Goal: Task Accomplishment & Management: Manage account settings

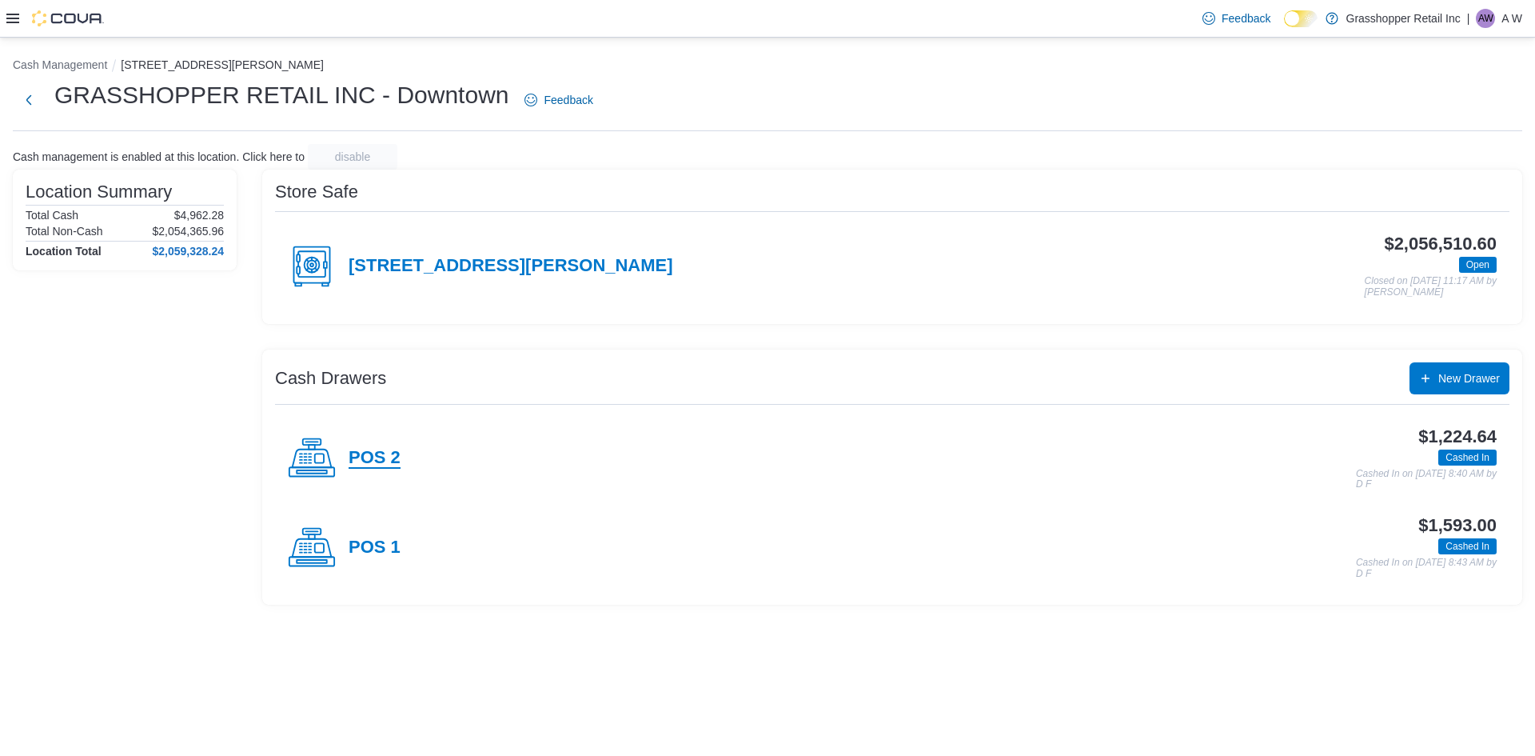
click at [381, 452] on h4 "POS 2" at bounding box center [375, 458] width 52 height 21
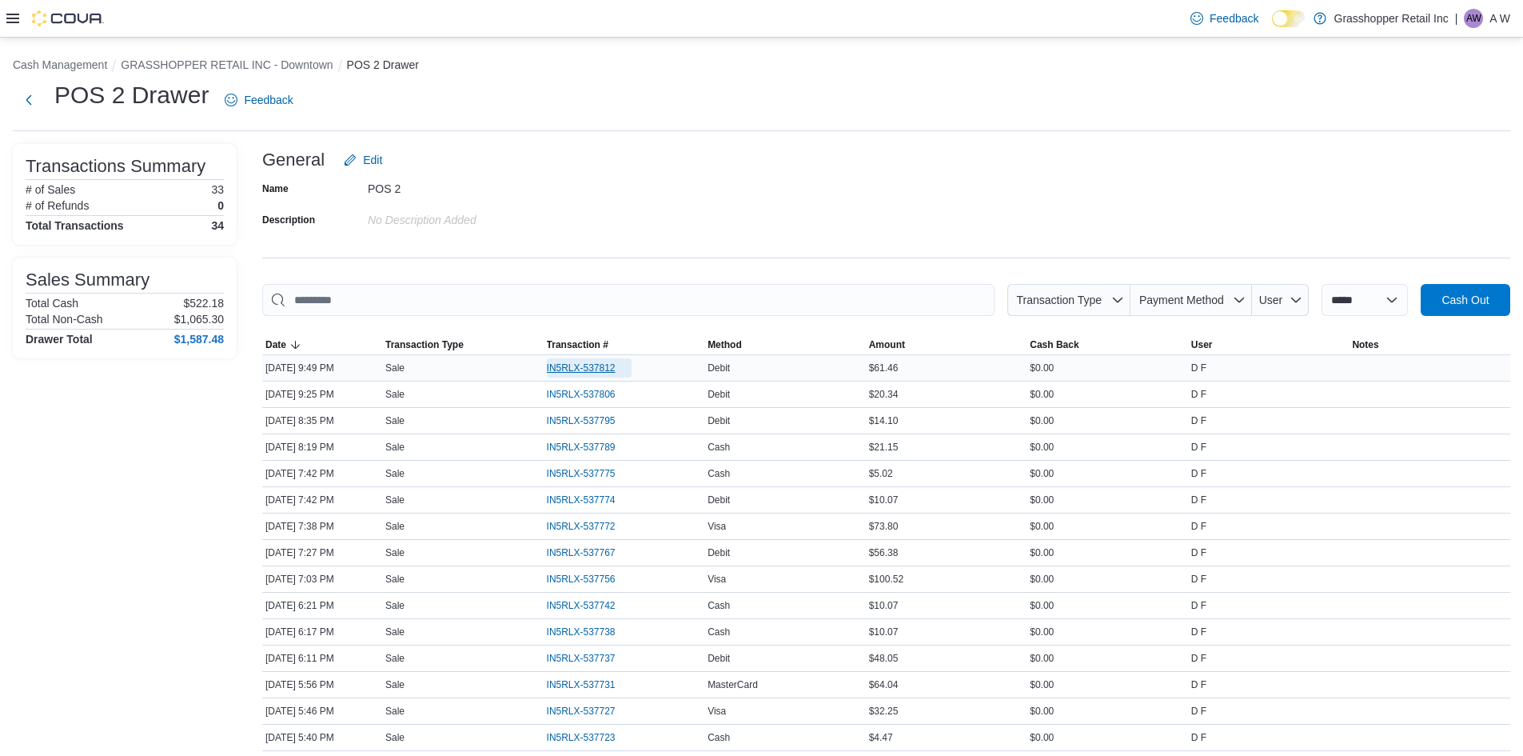
click at [602, 364] on span "IN5RLX-537812" at bounding box center [581, 367] width 69 height 13
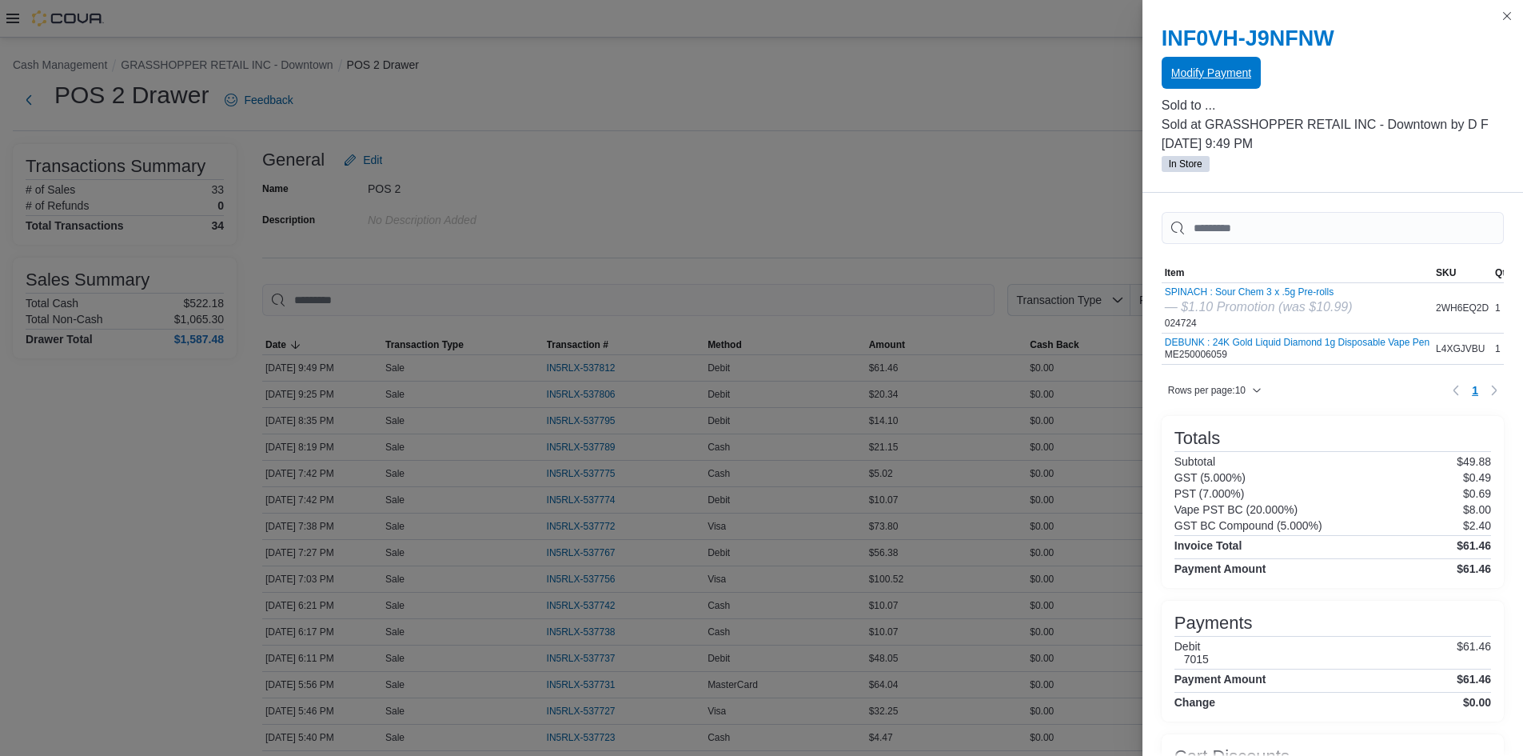
click at [1230, 72] on span "Modify Payment" at bounding box center [1211, 73] width 80 height 16
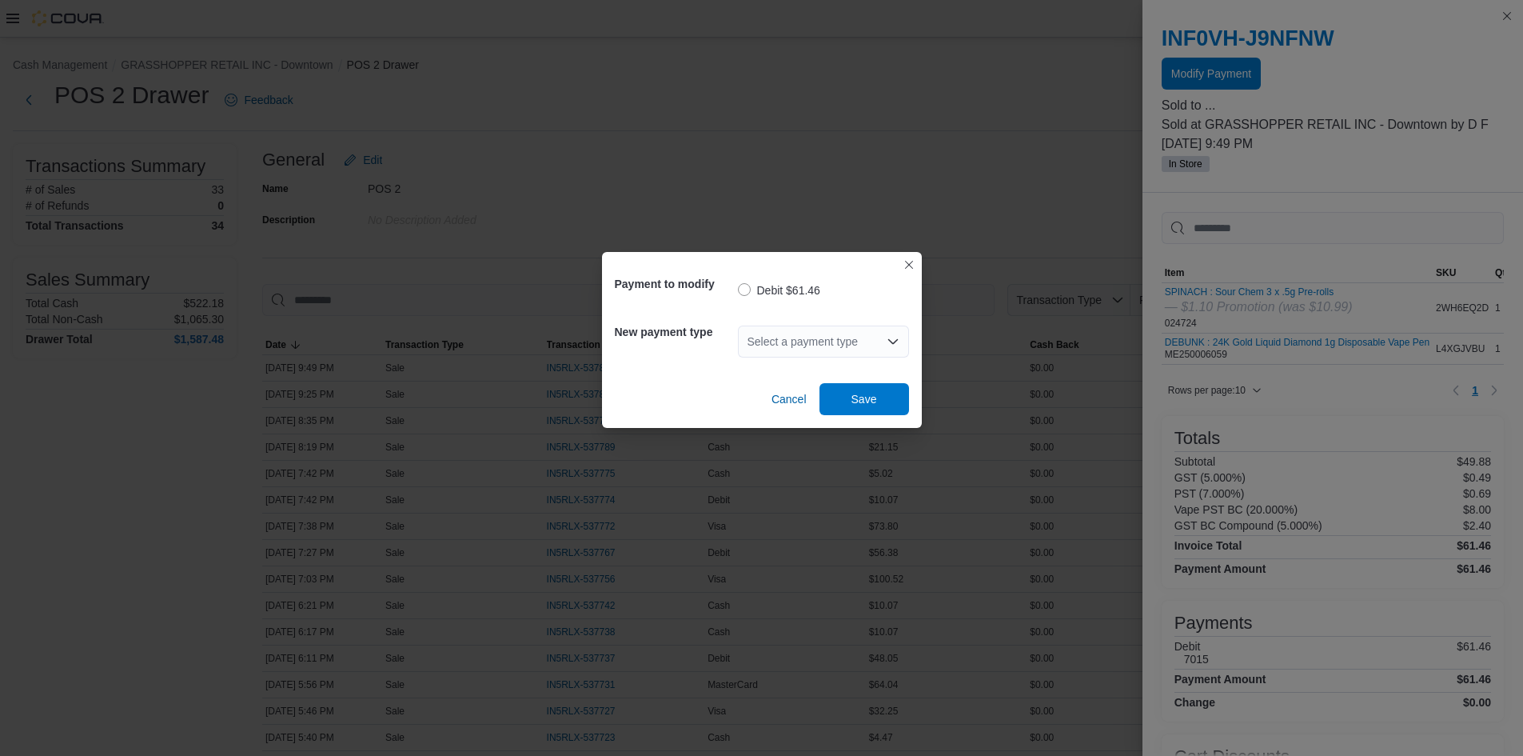
click at [789, 337] on div "Select a payment type" at bounding box center [823, 341] width 171 height 32
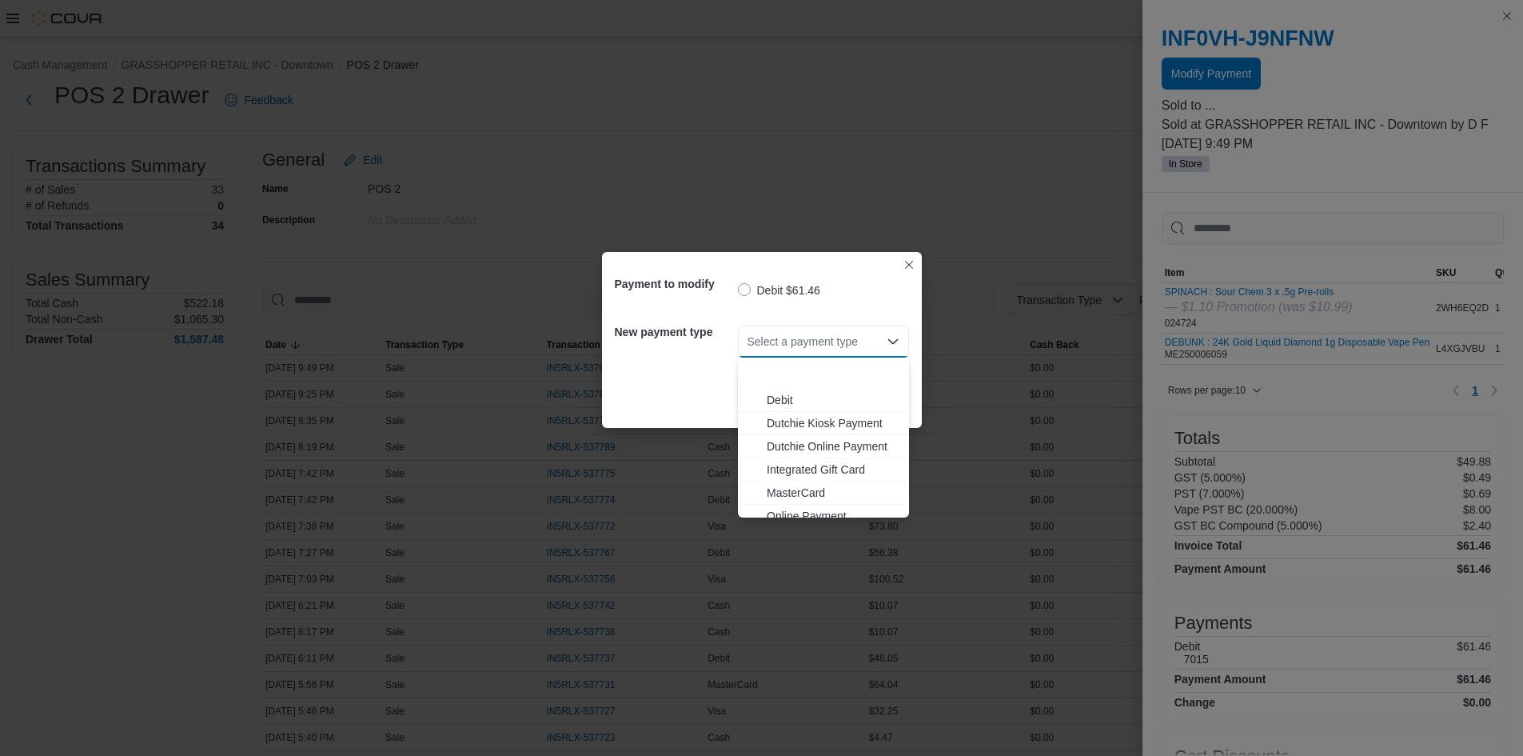
scroll to position [118, 0]
drag, startPoint x: 777, startPoint y: 504, endPoint x: 816, endPoint y: 469, distance: 51.5
click at [778, 504] on span "Visa" at bounding box center [833, 505] width 133 height 16
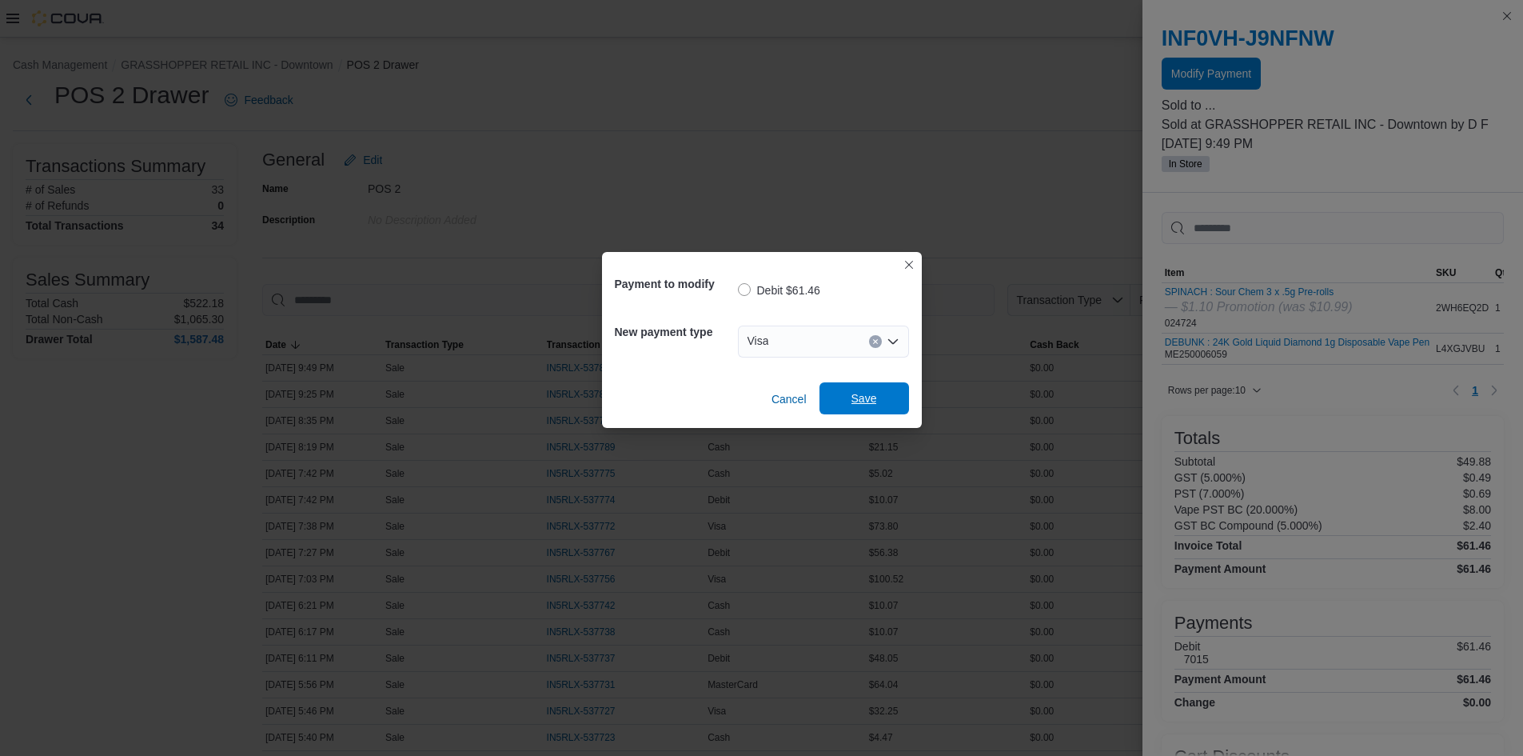
click at [864, 393] on span "Save" at bounding box center [865, 398] width 26 height 16
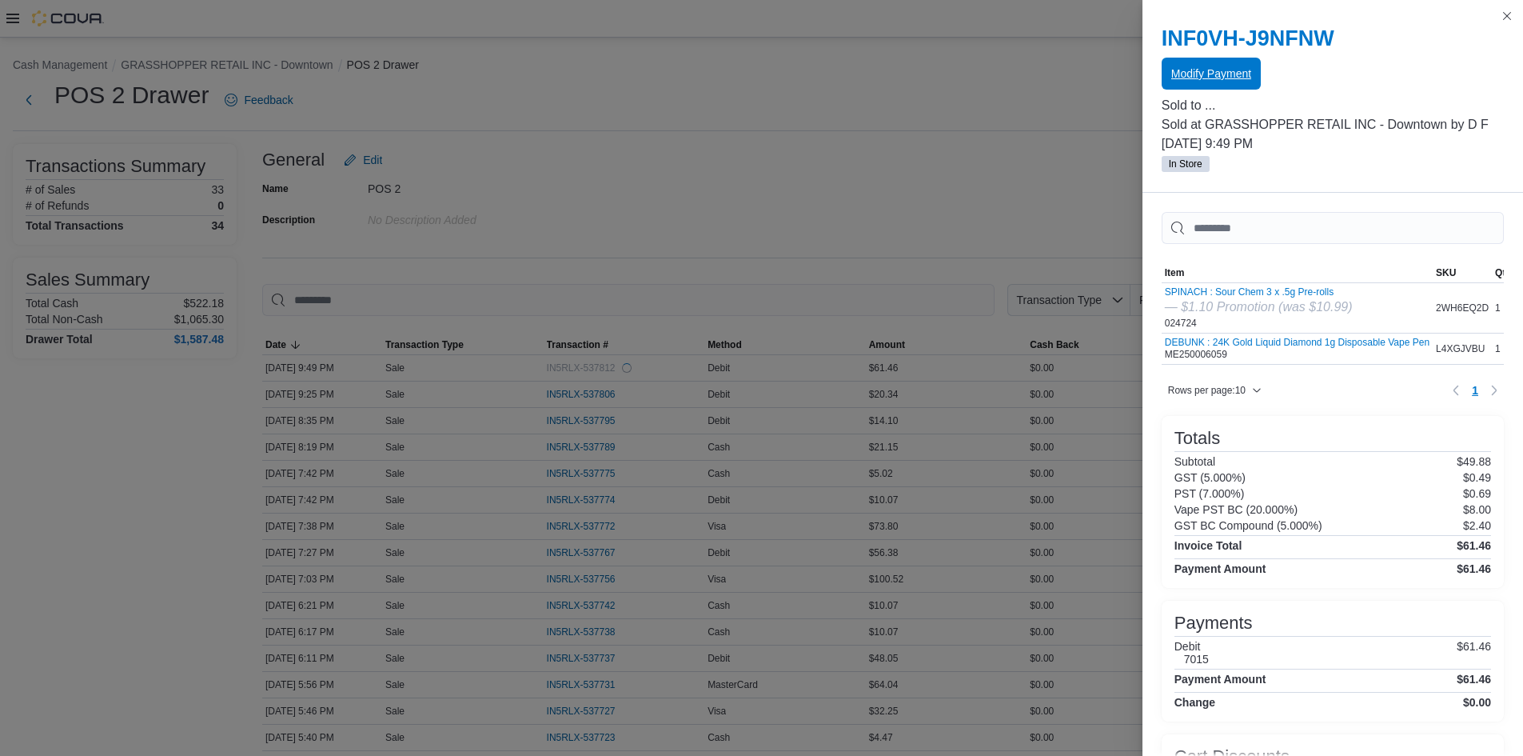
scroll to position [0, 0]
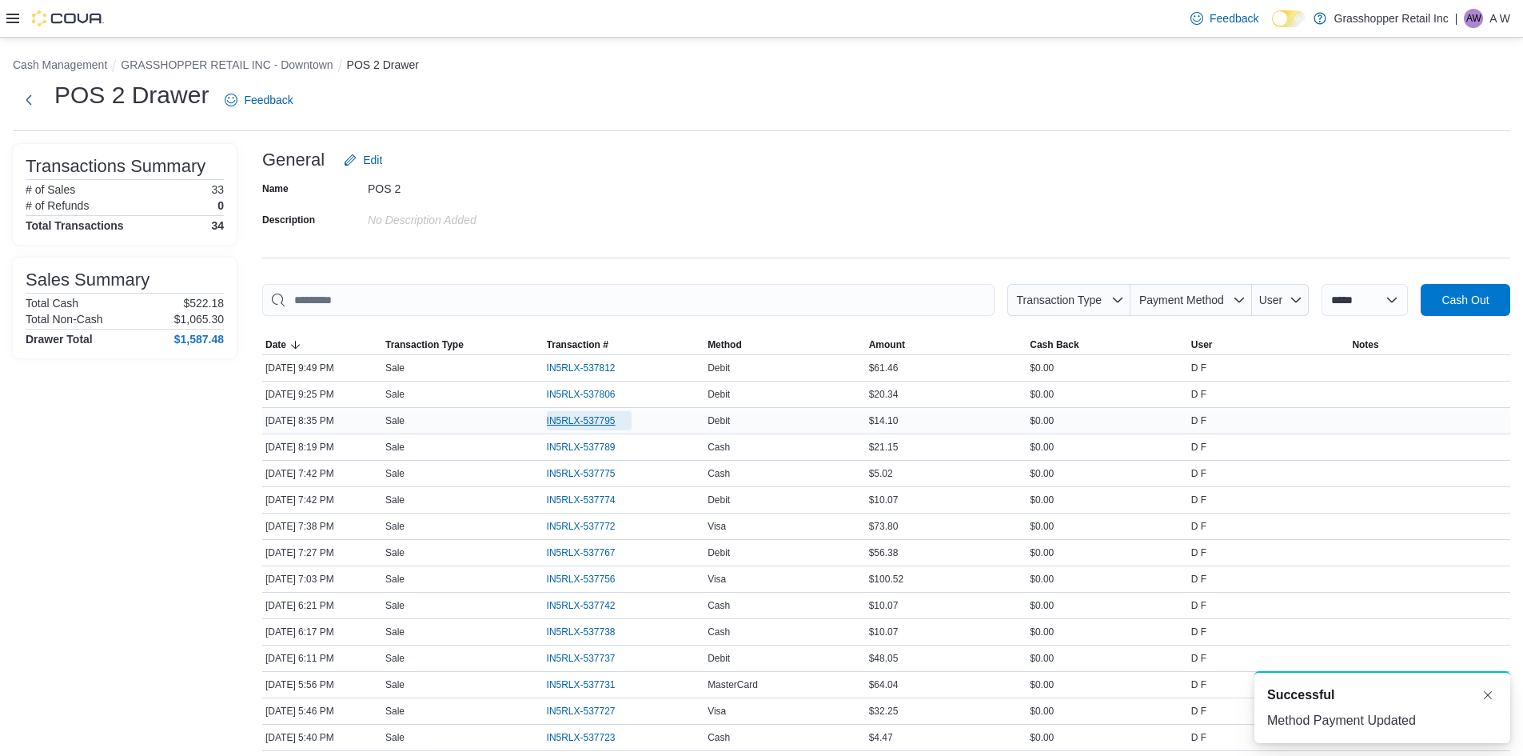
click at [616, 421] on span "IN5RLX-537795" at bounding box center [581, 420] width 69 height 13
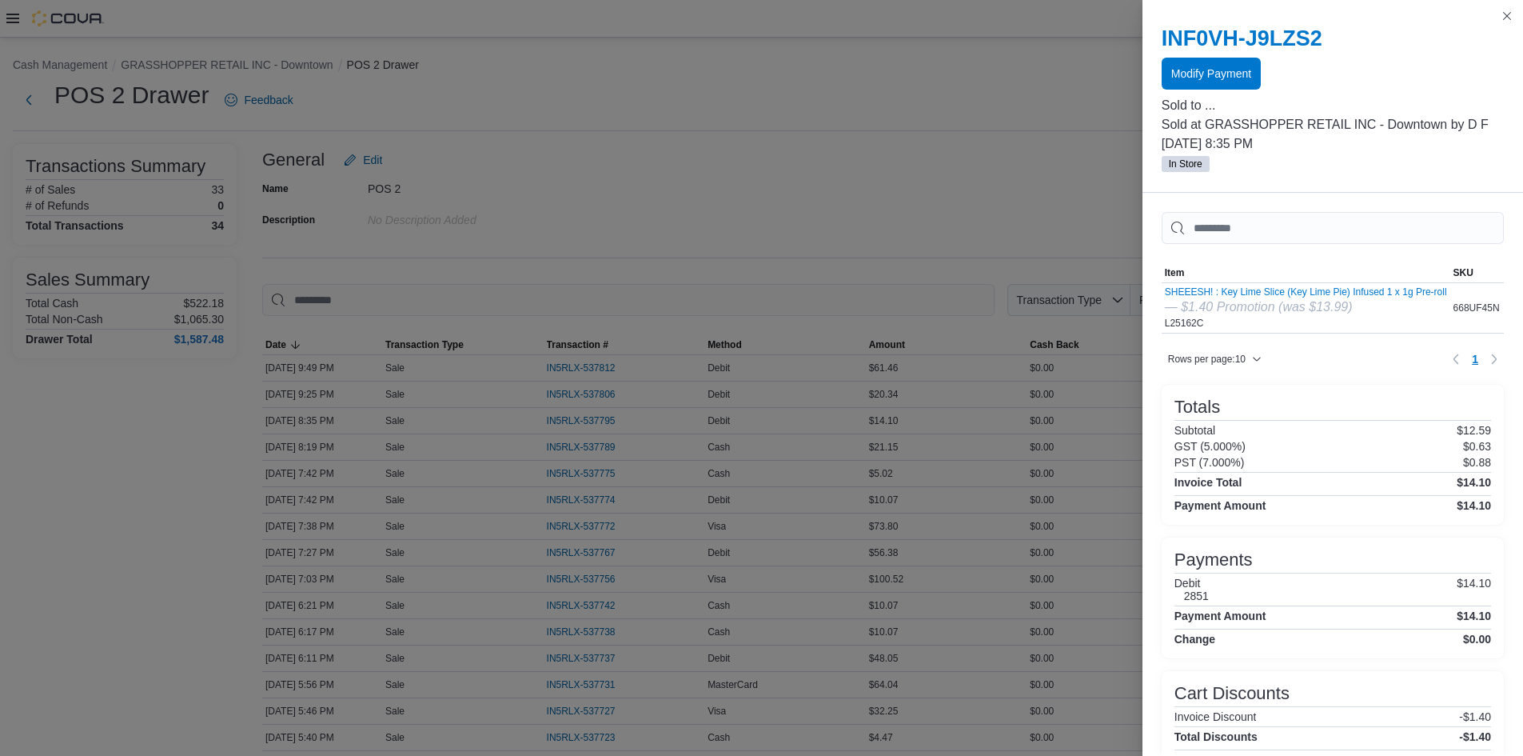
click at [1221, 54] on div "INF0VH-J9LZS2 Modify Payment" at bounding box center [1333, 58] width 342 height 64
click at [1211, 71] on span "Modify Payment" at bounding box center [1211, 73] width 80 height 16
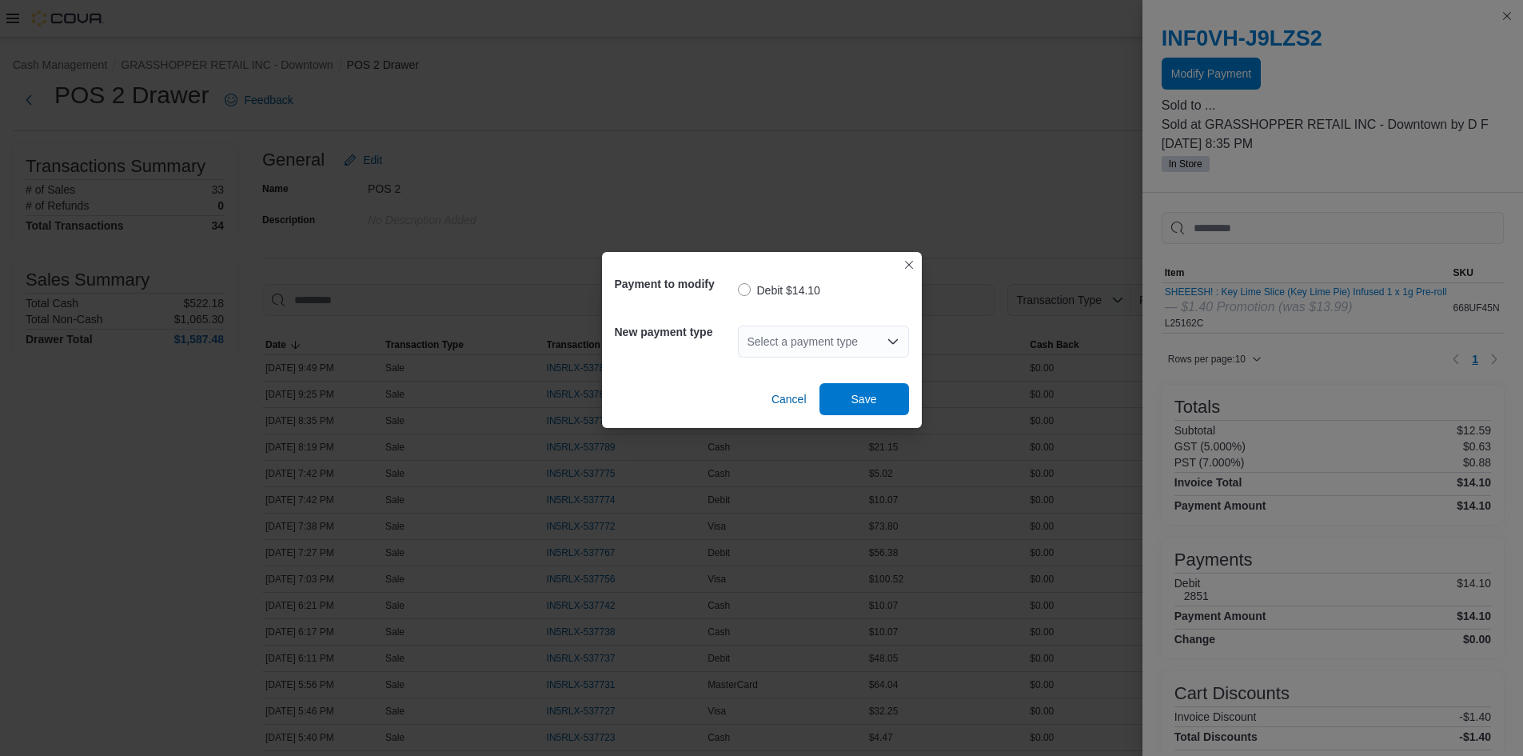
click at [799, 341] on div "Select a payment type" at bounding box center [823, 341] width 171 height 32
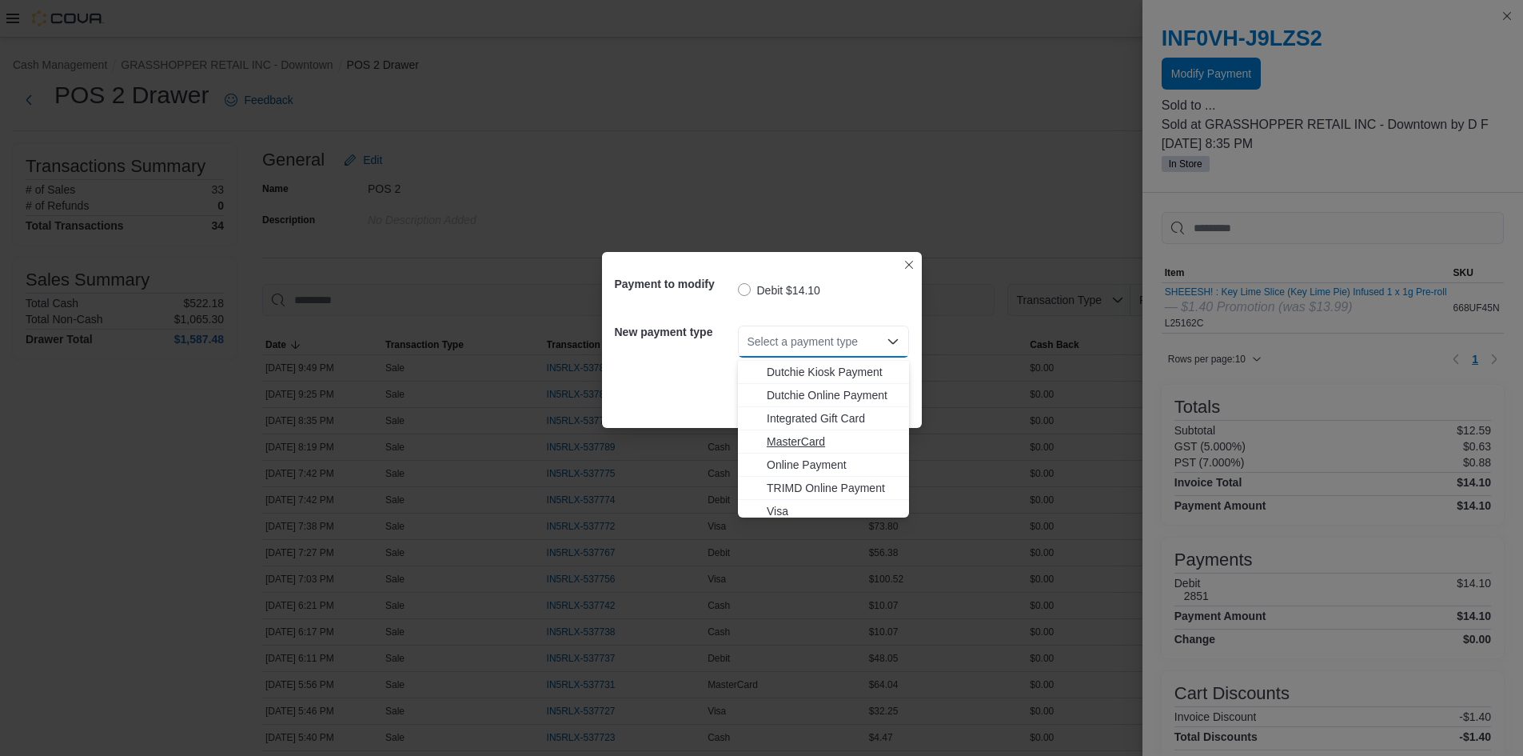
scroll to position [118, 0]
drag, startPoint x: 767, startPoint y: 498, endPoint x: 806, endPoint y: 398, distance: 107.4
click at [767, 497] on button "Visa" at bounding box center [823, 505] width 171 height 23
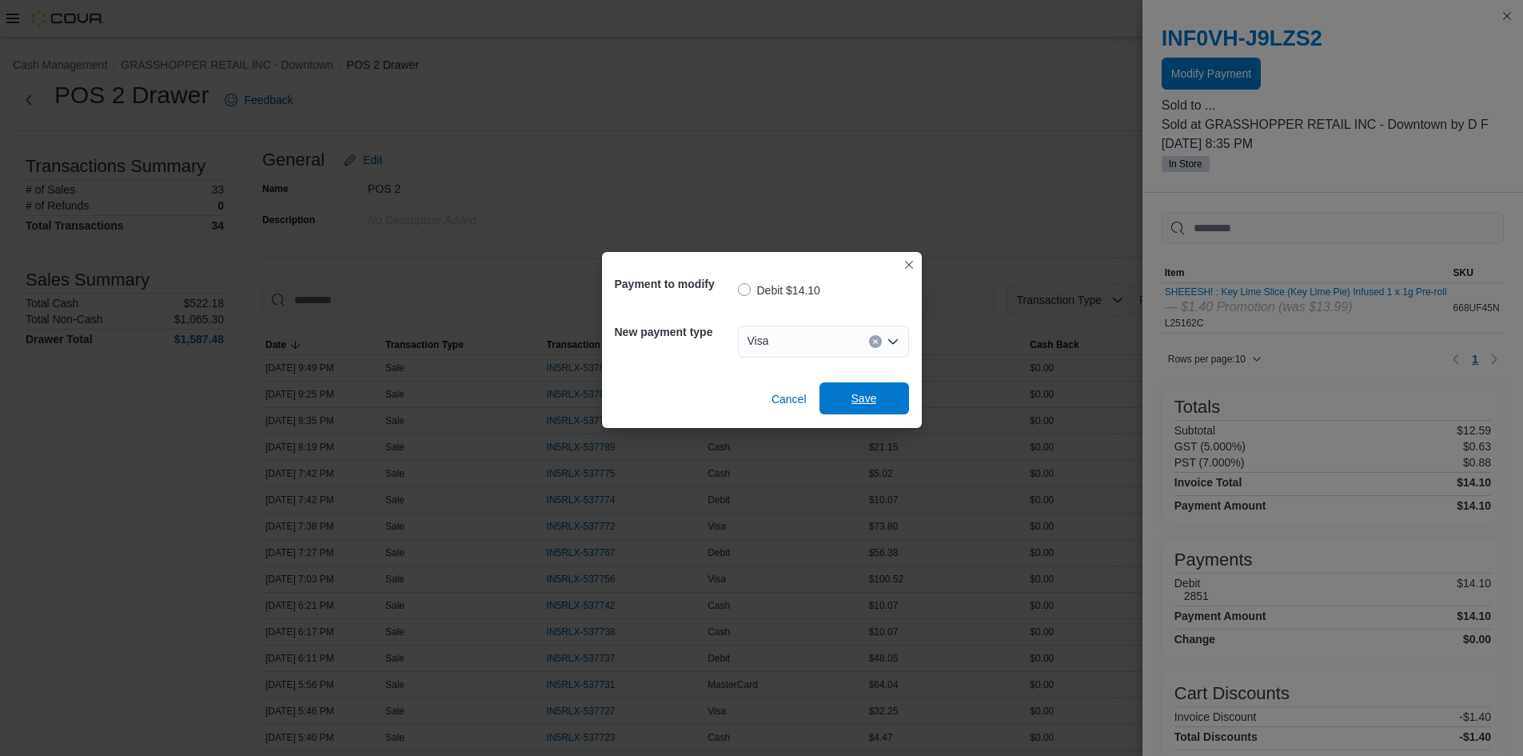
click at [881, 395] on span "Save" at bounding box center [864, 398] width 70 height 32
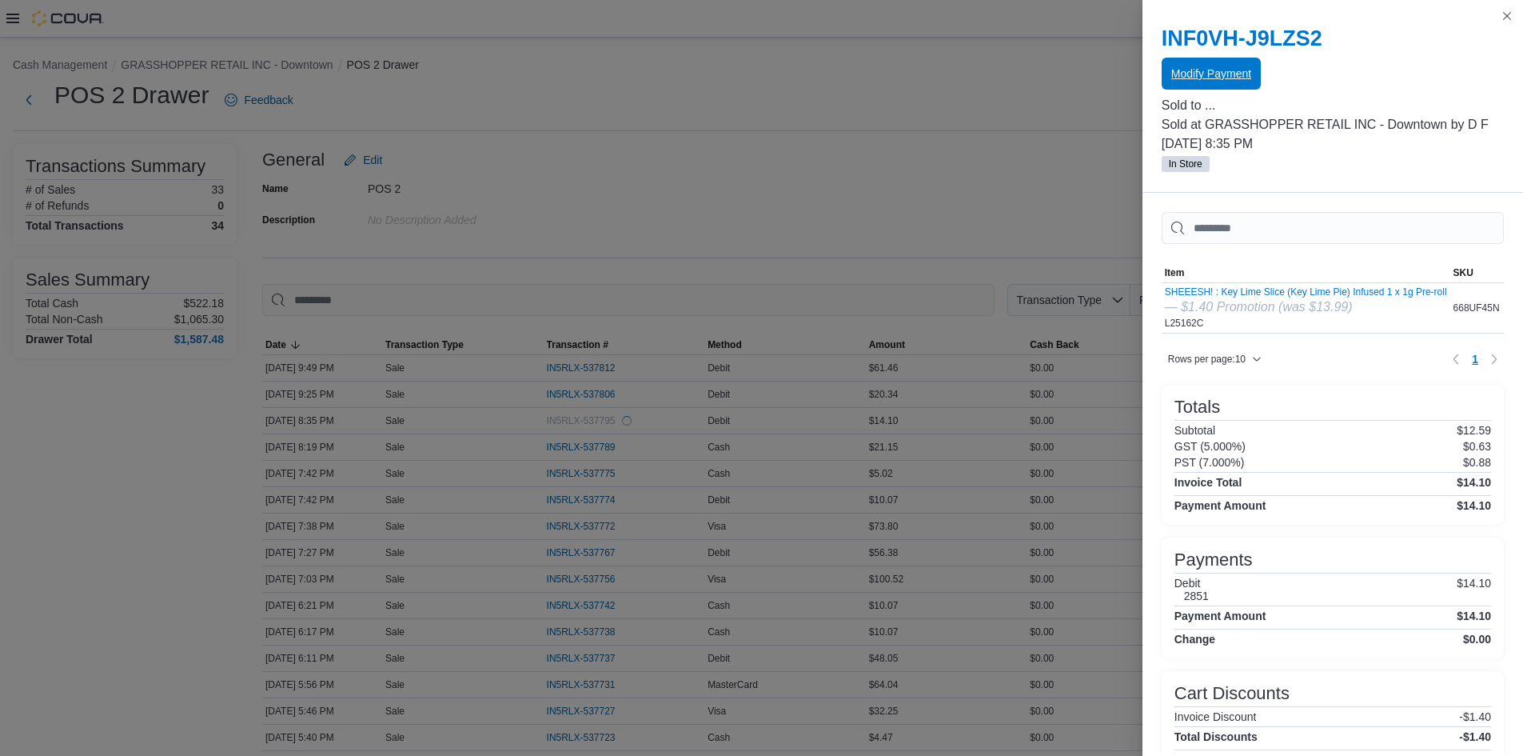
scroll to position [0, 0]
